Goal: Information Seeking & Learning: Find contact information

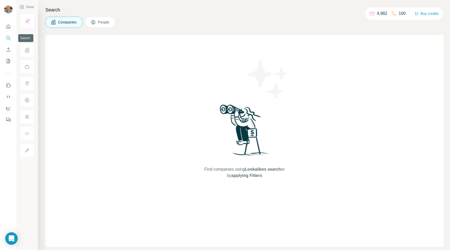
click at [8, 39] on icon "Search" at bounding box center [8, 37] width 5 height 5
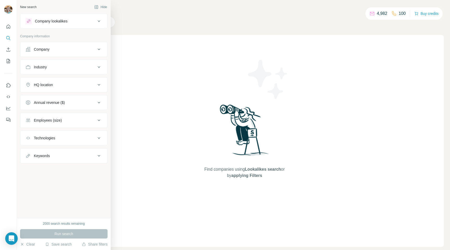
click at [50, 50] on div "Company" at bounding box center [42, 49] width 16 height 5
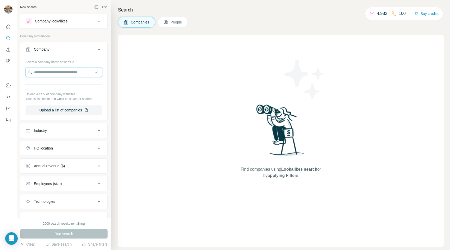
click at [49, 74] on input "text" at bounding box center [64, 71] width 77 height 9
paste input "**********"
type input "**********"
click at [55, 85] on p "McCormacks Law" at bounding box center [54, 83] width 29 height 5
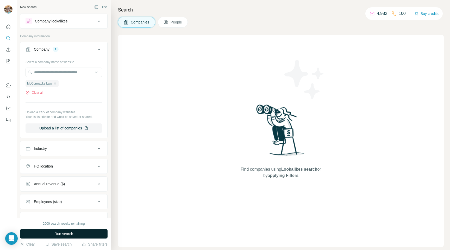
click at [59, 235] on span "Run search" at bounding box center [63, 233] width 19 height 5
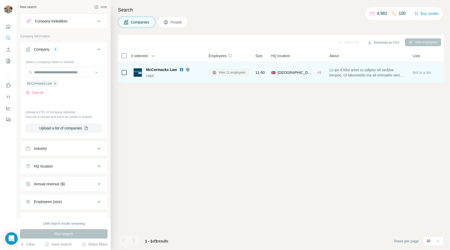
click at [229, 71] on span "View 11 employees" at bounding box center [232, 72] width 27 height 5
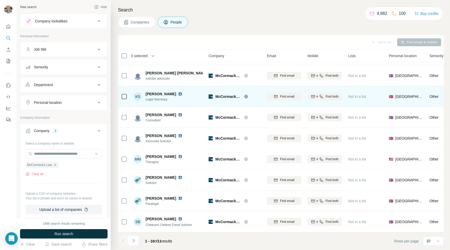
scroll to position [38, 0]
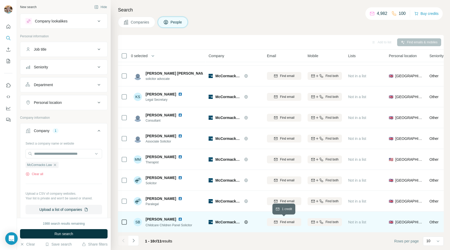
click at [285, 222] on span "Find email" at bounding box center [287, 221] width 14 height 5
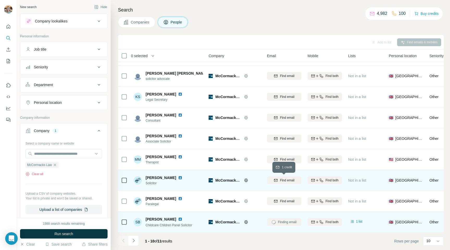
click at [283, 180] on span "Find email" at bounding box center [287, 180] width 14 height 5
click at [178, 219] on img at bounding box center [180, 219] width 4 height 4
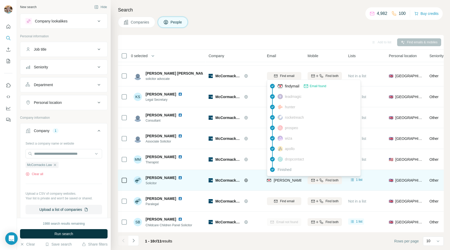
click at [274, 180] on span "[PERSON_NAME][EMAIL_ADDRESS][PERSON_NAME][DOMAIN_NAME]" at bounding box center [335, 180] width 122 height 4
click at [287, 180] on span "[PERSON_NAME][EMAIL_ADDRESS][PERSON_NAME][DOMAIN_NAME]" at bounding box center [335, 180] width 122 height 4
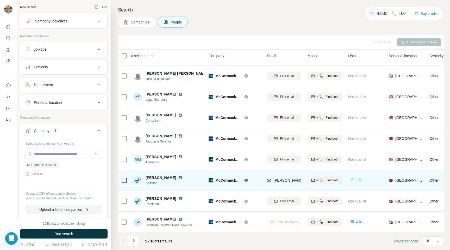
click at [354, 179] on icon at bounding box center [352, 179] width 5 height 5
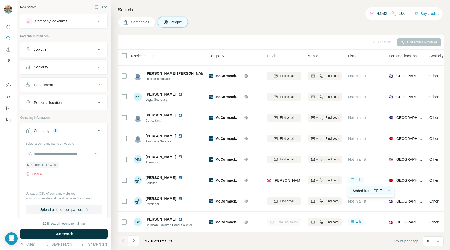
click at [360, 188] on link "Added from ICP Finder" at bounding box center [372, 190] width 44 height 9
click at [55, 164] on icon "button" at bounding box center [55, 165] width 4 height 4
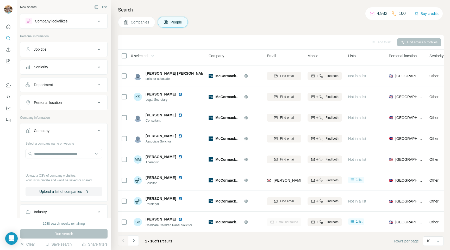
click at [144, 25] on button "Companies" at bounding box center [136, 22] width 37 height 11
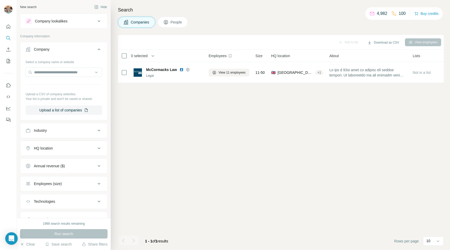
scroll to position [23, 0]
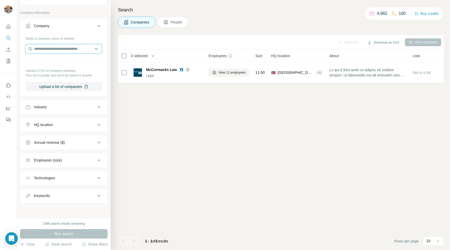
click at [45, 49] on input "text" at bounding box center [64, 48] width 77 height 9
paste input "**********"
type input "**********"
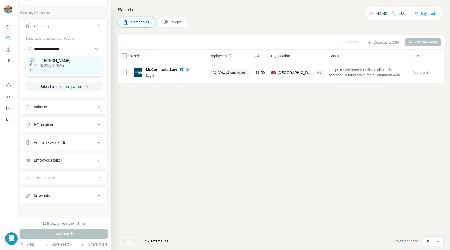
click at [54, 59] on p "Anderson Banks" at bounding box center [55, 60] width 30 height 5
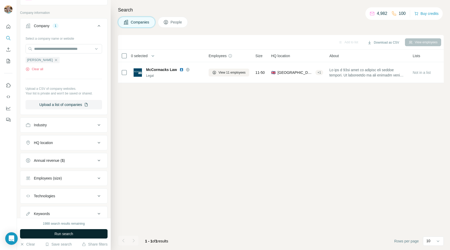
click at [53, 235] on button "Run search" at bounding box center [64, 233] width 88 height 9
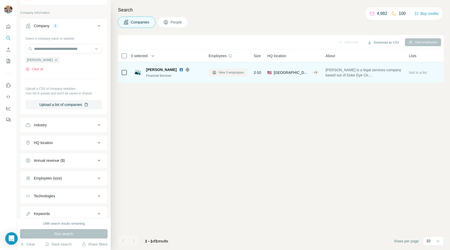
click at [220, 75] on button "View 3 employees" at bounding box center [228, 73] width 39 height 8
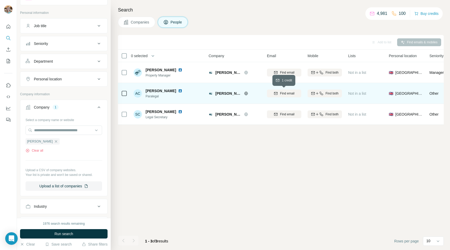
click at [281, 93] on span "Find email" at bounding box center [287, 93] width 14 height 5
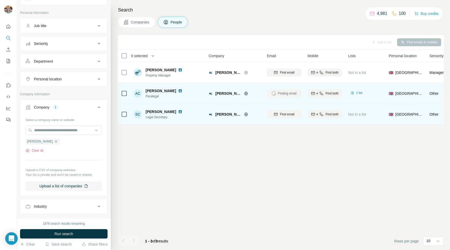
click at [178, 111] on img at bounding box center [180, 111] width 4 height 4
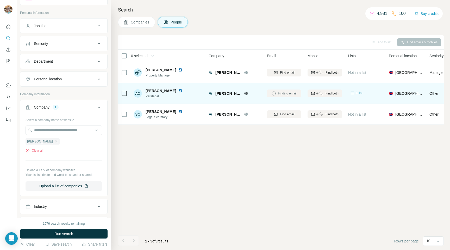
click at [182, 90] on img at bounding box center [180, 91] width 4 height 4
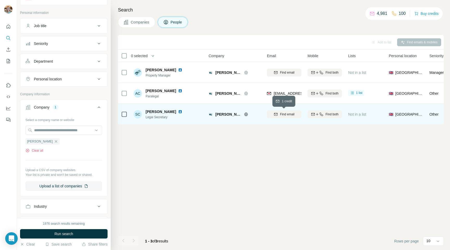
click at [281, 113] on span "Find email" at bounding box center [287, 114] width 14 height 5
drag, startPoint x: 145, startPoint y: 112, endPoint x: 171, endPoint y: 110, distance: 25.9
click at [171, 110] on div "Sophie Cathro" at bounding box center [167, 111] width 43 height 5
copy span "Sophie Cathro"
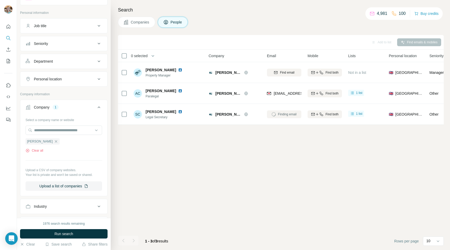
click at [254, 181] on div "Add to list Find emails & mobiles 0 selected People Company Email Mobile Lists …" at bounding box center [281, 142] width 326 height 215
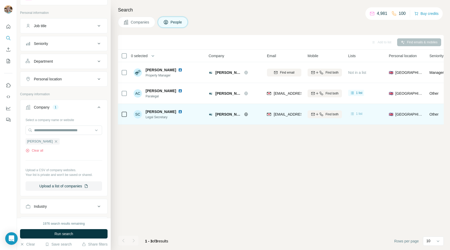
click at [354, 113] on icon at bounding box center [352, 113] width 5 height 5
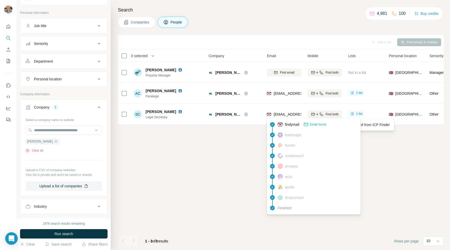
click at [281, 118] on div "findymail Email found leadmagic hunter rocketreach prospeo wiza apollo dropcont…" at bounding box center [314, 166] width 94 height 96
click at [279, 114] on span "scathro@andersonbanks.co.uk" at bounding box center [305, 114] width 62 height 4
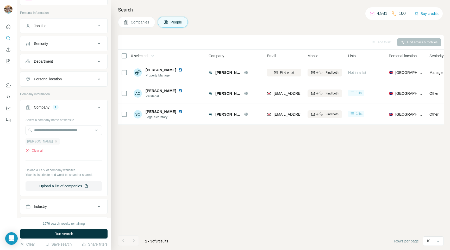
click at [55, 141] on icon "button" at bounding box center [56, 141] width 4 height 4
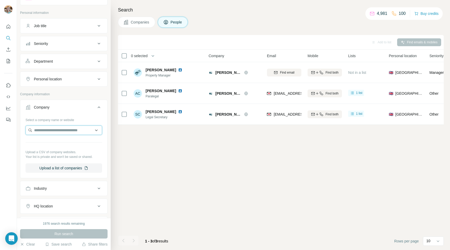
click at [46, 133] on input "text" at bounding box center [64, 129] width 77 height 9
drag, startPoint x: 45, startPoint y: 130, endPoint x: 26, endPoint y: 130, distance: 18.8
click at [27, 130] on input "**********" at bounding box center [64, 129] width 77 height 9
type input "**********"
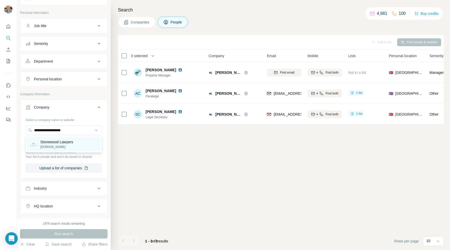
click at [50, 143] on p "Stonewood Lawyers" at bounding box center [56, 141] width 33 height 5
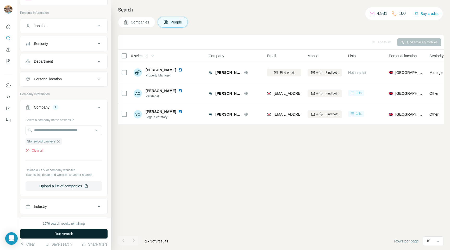
click at [65, 235] on span "Run search" at bounding box center [63, 233] width 19 height 5
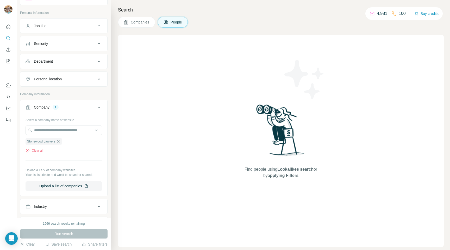
click at [139, 27] on button "Companies" at bounding box center [136, 22] width 37 height 11
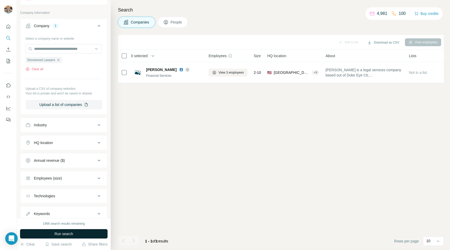
click at [54, 233] on button "Run search" at bounding box center [64, 233] width 88 height 9
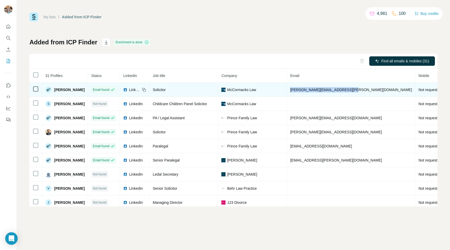
drag, startPoint x: 294, startPoint y: 90, endPoint x: 355, endPoint y: 91, distance: 61.8
click at [355, 91] on td "[PERSON_NAME][EMAIL_ADDRESS][PERSON_NAME][DOMAIN_NAME]" at bounding box center [351, 90] width 128 height 14
copy span "[PERSON_NAME][EMAIL_ADDRESS][PERSON_NAME][DOMAIN_NAME]"
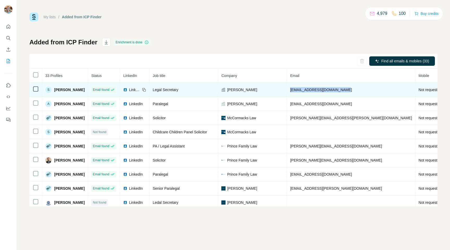
drag, startPoint x: 294, startPoint y: 90, endPoint x: 352, endPoint y: 90, distance: 57.9
click at [352, 90] on td "scathro@andersonbanks.co.uk" at bounding box center [351, 90] width 128 height 14
copy span "scathro@andersonbanks.co.uk"
